Goal: Information Seeking & Learning: Learn about a topic

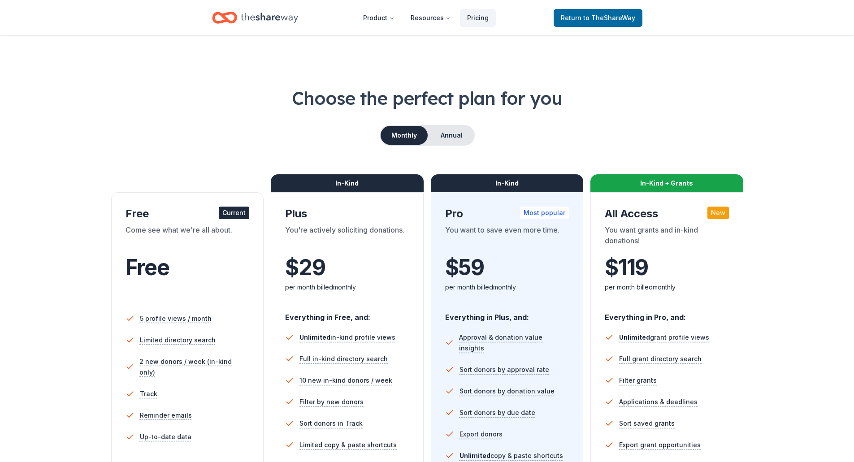
click at [284, 23] on icon "Home" at bounding box center [269, 18] width 57 height 18
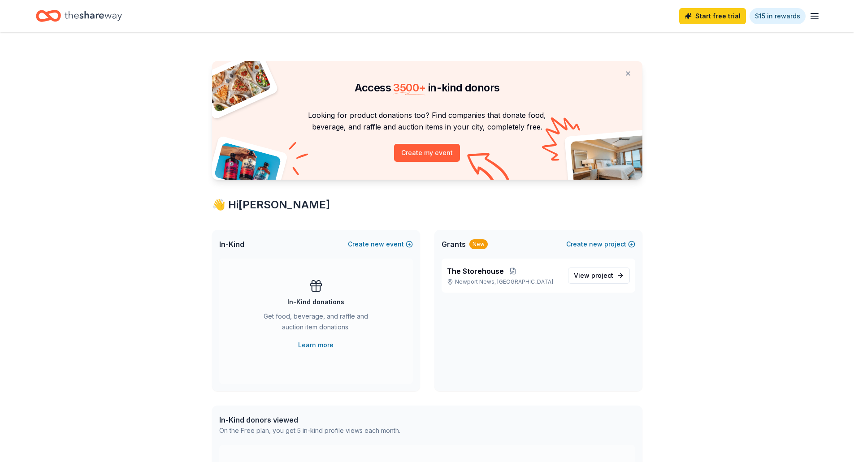
click at [590, 20] on div "Start free trial $15 in rewards" at bounding box center [427, 15] width 782 height 21
click at [591, 280] on span "View project" at bounding box center [593, 275] width 39 height 11
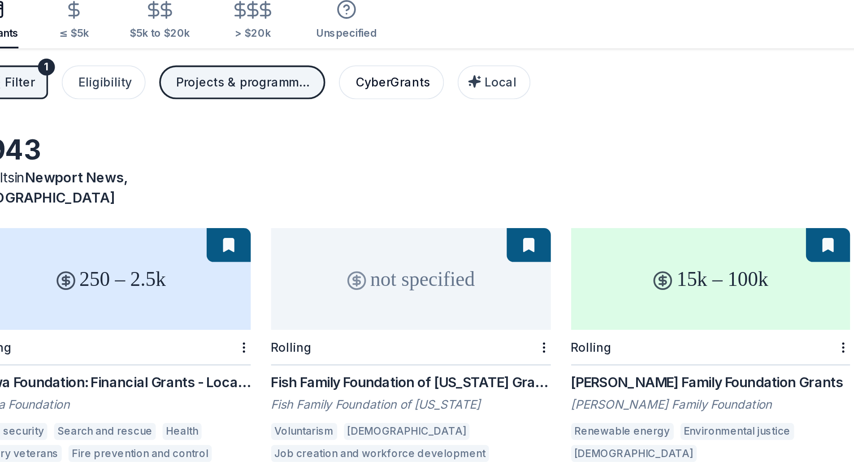
click at [251, 78] on div "CyberGrants" at bounding box center [258, 83] width 39 height 11
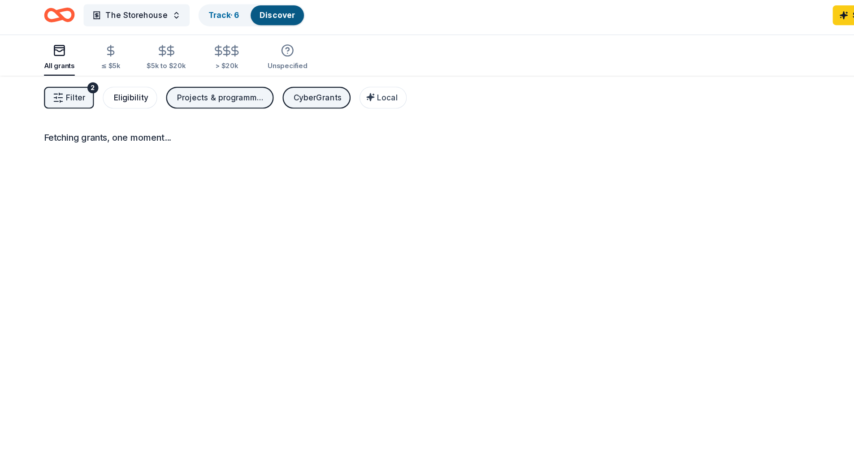
click at [102, 83] on div "Eligibility" at bounding box center [107, 83] width 28 height 11
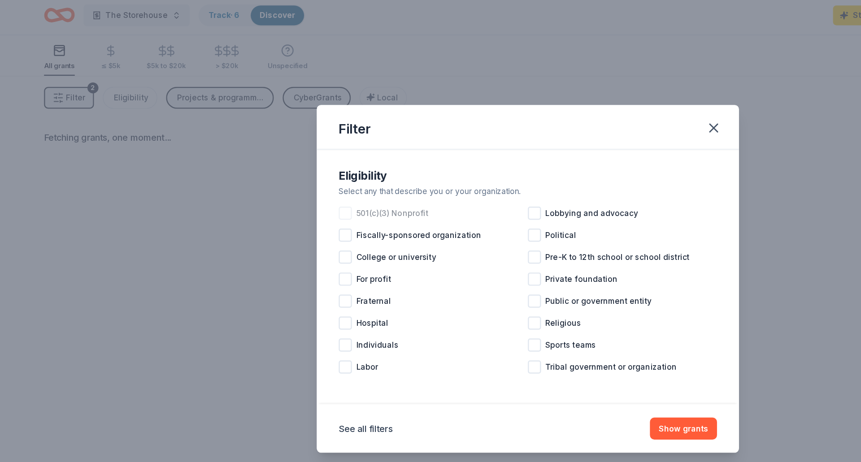
click at [283, 174] on div at bounding box center [281, 177] width 11 height 11
click at [557, 352] on button "Show grants" at bounding box center [557, 353] width 55 height 18
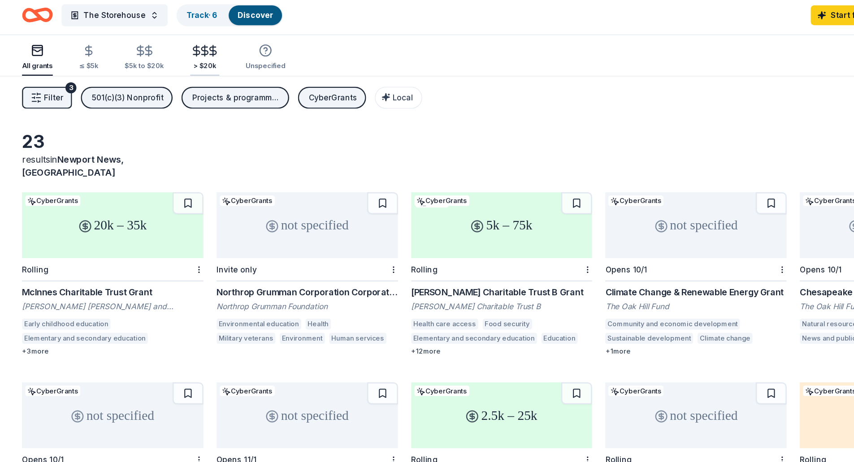
click at [180, 54] on div "> $20k" at bounding box center [185, 57] width 24 height 7
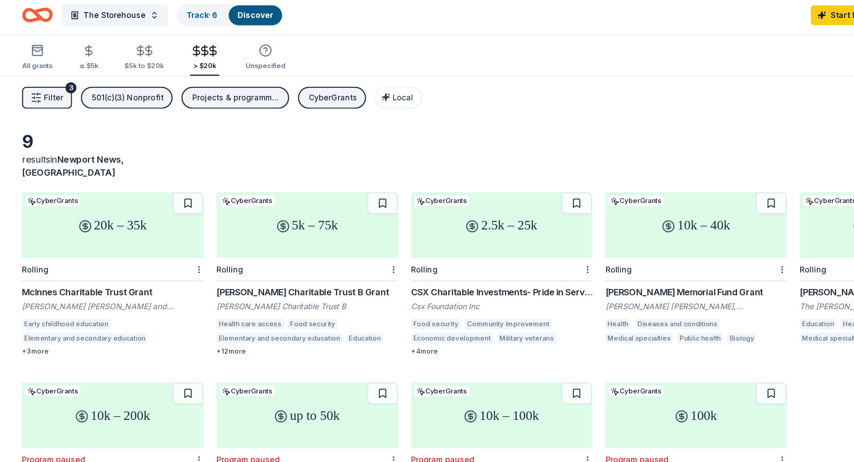
click at [269, 237] on div "Moses D. Nunnally, Jr. Charitable Trust B Grant" at bounding box center [269, 242] width 148 height 11
click at [381, 237] on div "CSX Charitable Investments- Pride in Service Grants" at bounding box center [427, 242] width 148 height 11
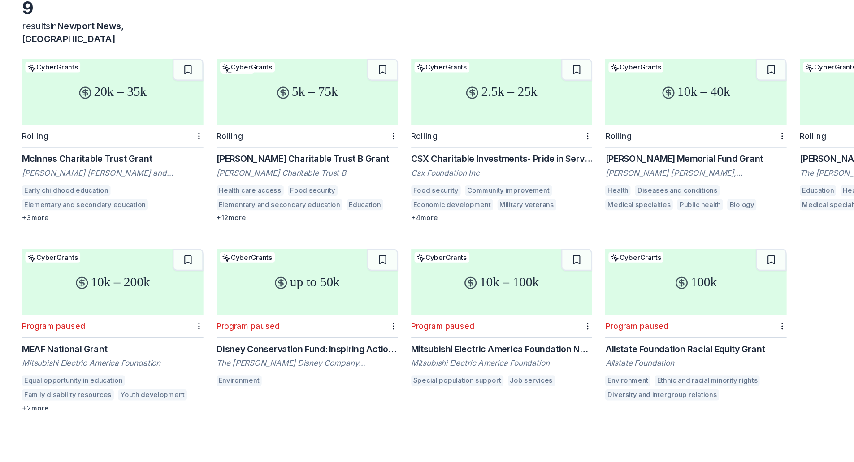
scroll to position [32, 0]
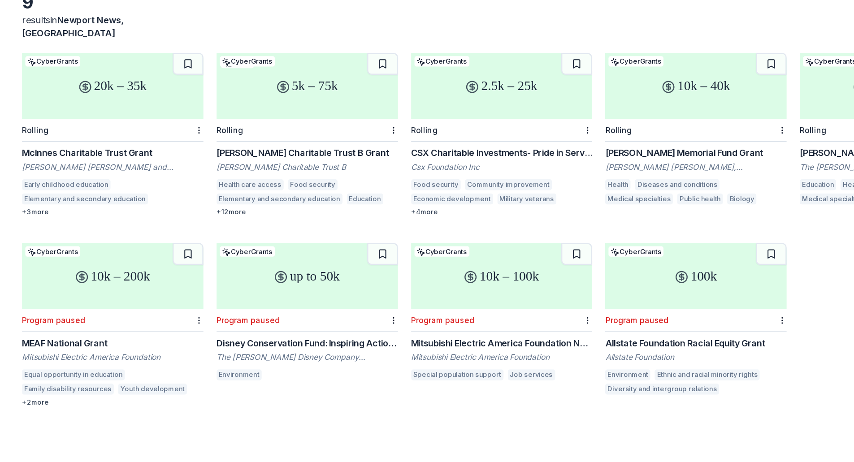
click at [630, 106] on div "9 results in Newport News, VA" at bounding box center [427, 97] width 782 height 39
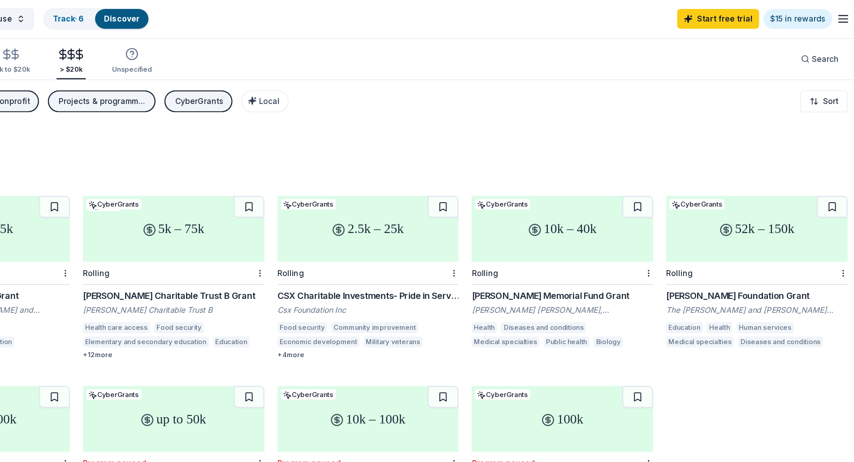
scroll to position [0, 0]
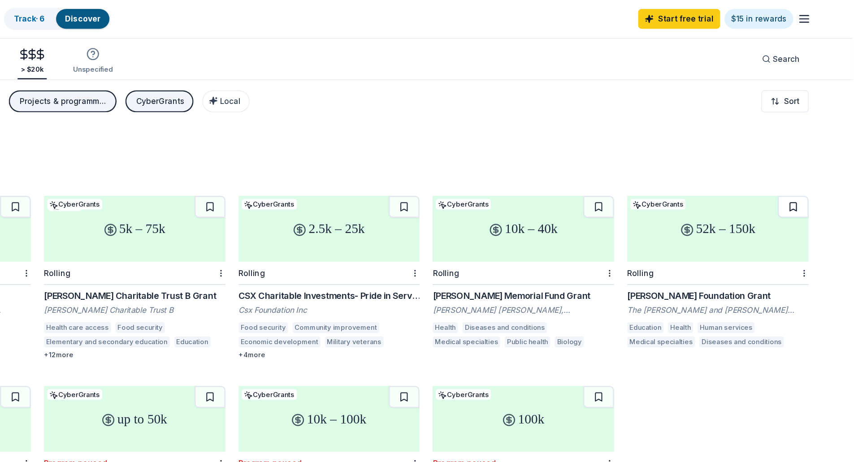
click at [803, 161] on button at bounding box center [805, 170] width 25 height 18
click at [647, 161] on button at bounding box center [646, 170] width 25 height 18
click at [488, 161] on button at bounding box center [488, 170] width 25 height 18
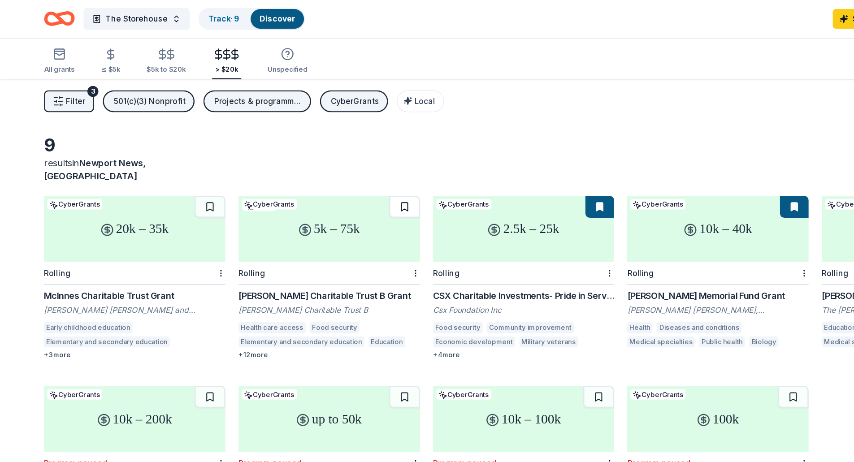
click at [333, 161] on button at bounding box center [329, 170] width 25 height 18
click at [126, 56] on div "$5k to $20k" at bounding box center [136, 57] width 32 height 7
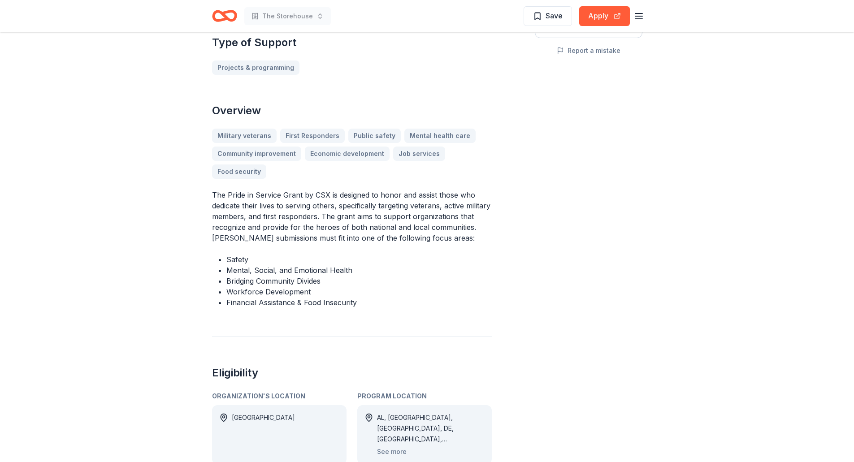
scroll to position [217, 0]
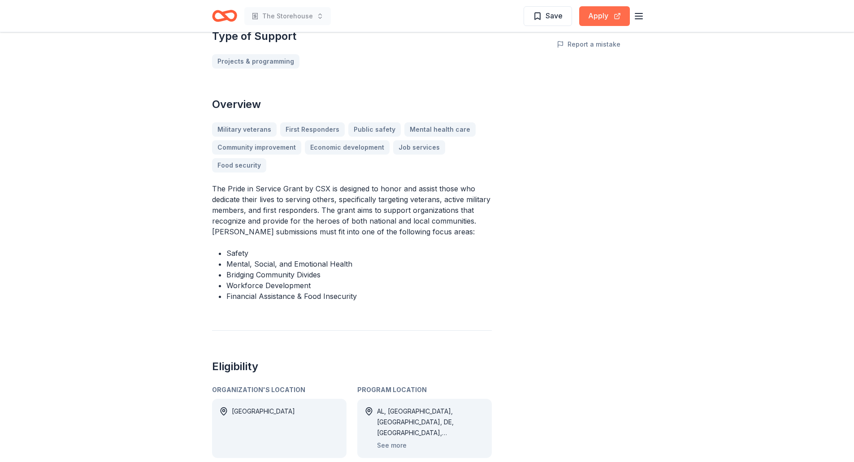
click at [603, 23] on button "Apply" at bounding box center [604, 16] width 51 height 20
